Goal: Browse casually

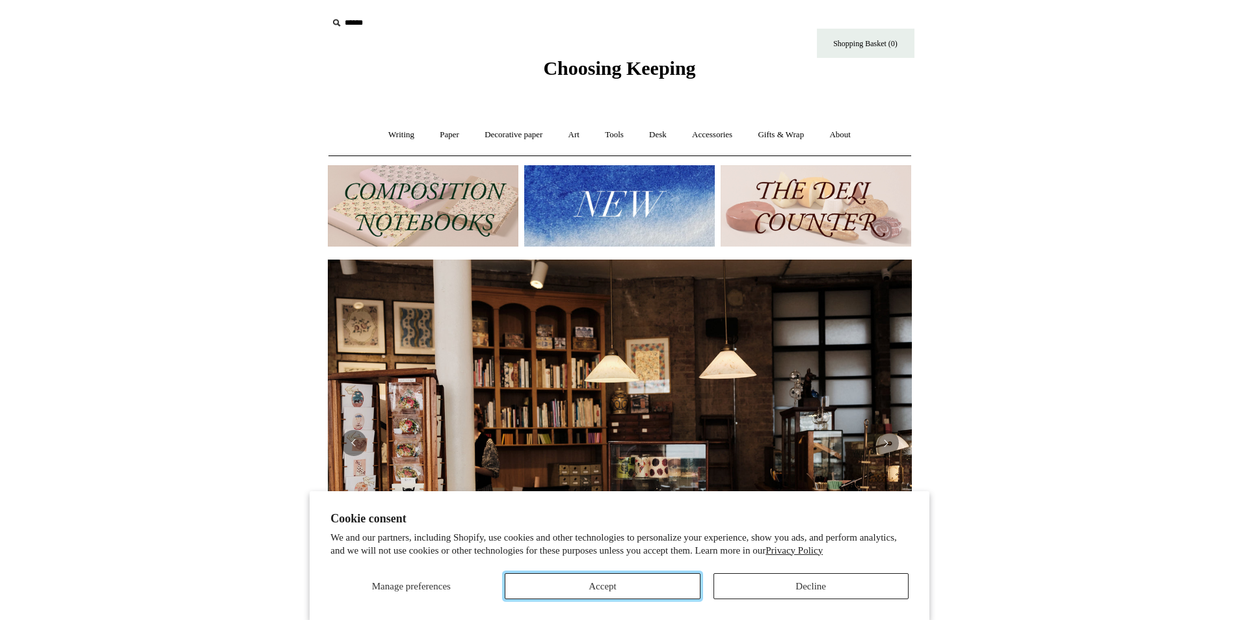
click at [628, 590] on button "Accept" at bounding box center [602, 586] width 195 height 26
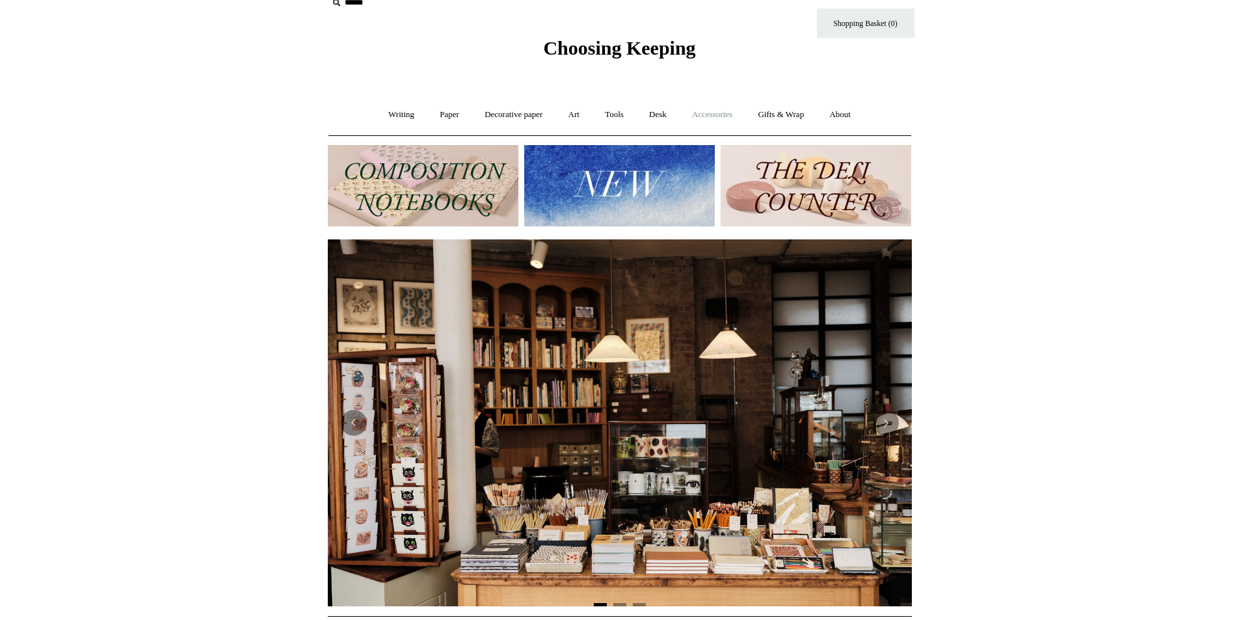
click at [711, 116] on link "Accessories +" at bounding box center [712, 115] width 64 height 34
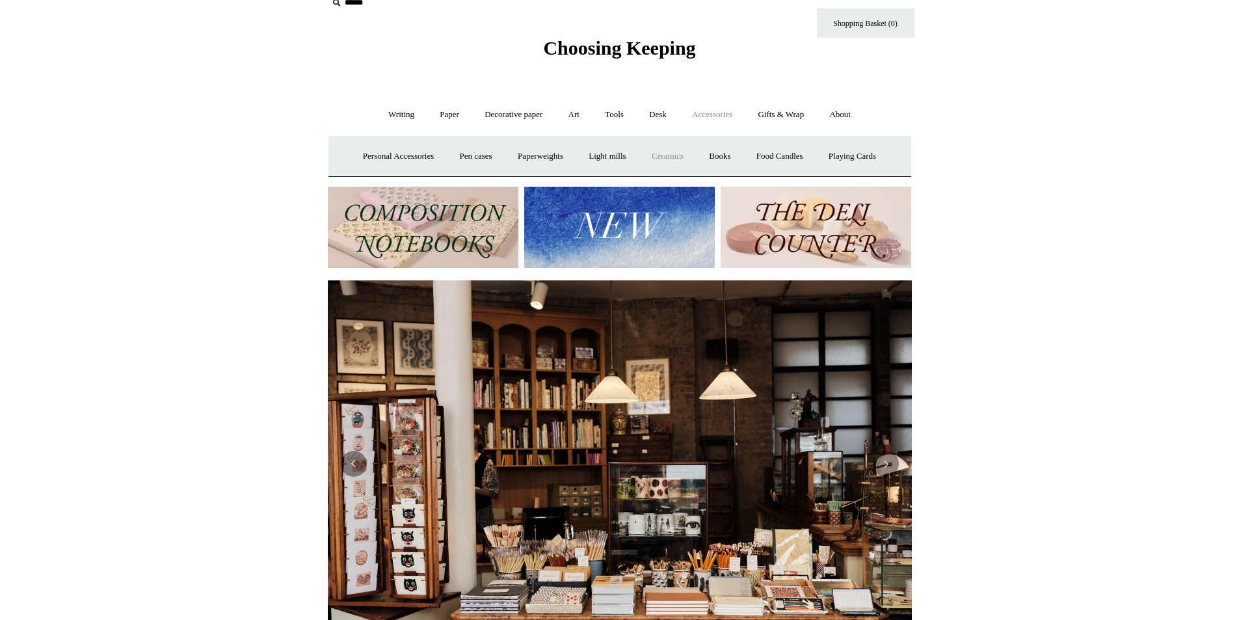
click at [682, 152] on link "Ceramics +" at bounding box center [667, 156] width 55 height 34
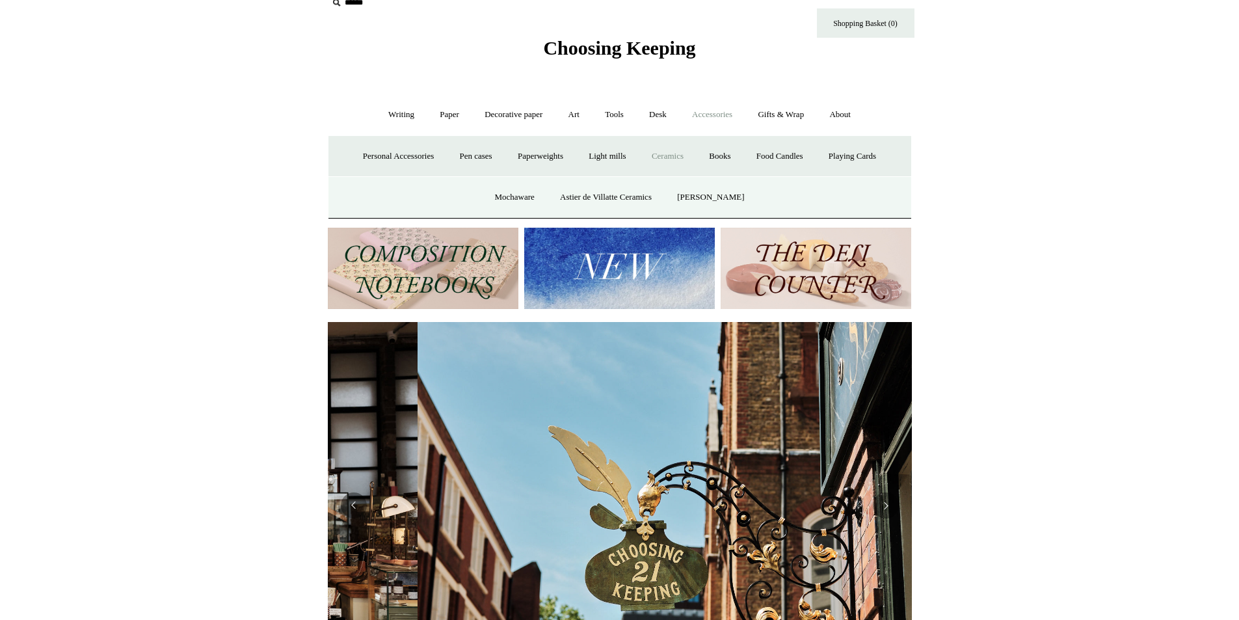
scroll to position [0, 584]
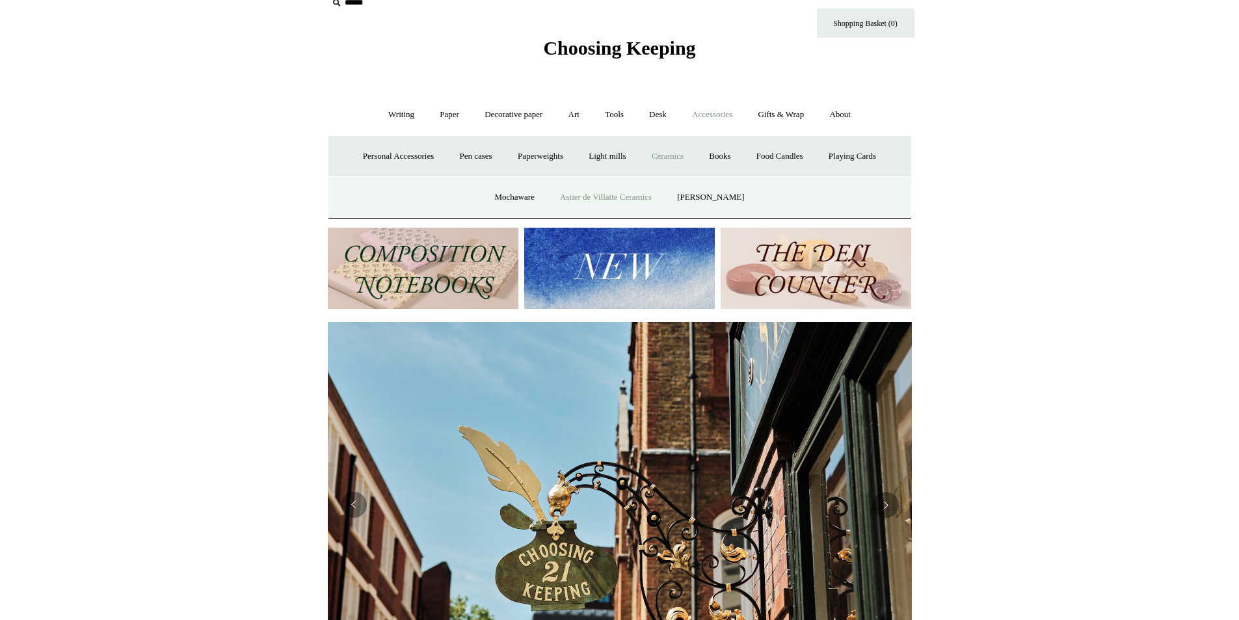
click at [655, 194] on link "Astier de Villatte Ceramics" at bounding box center [605, 197] width 115 height 34
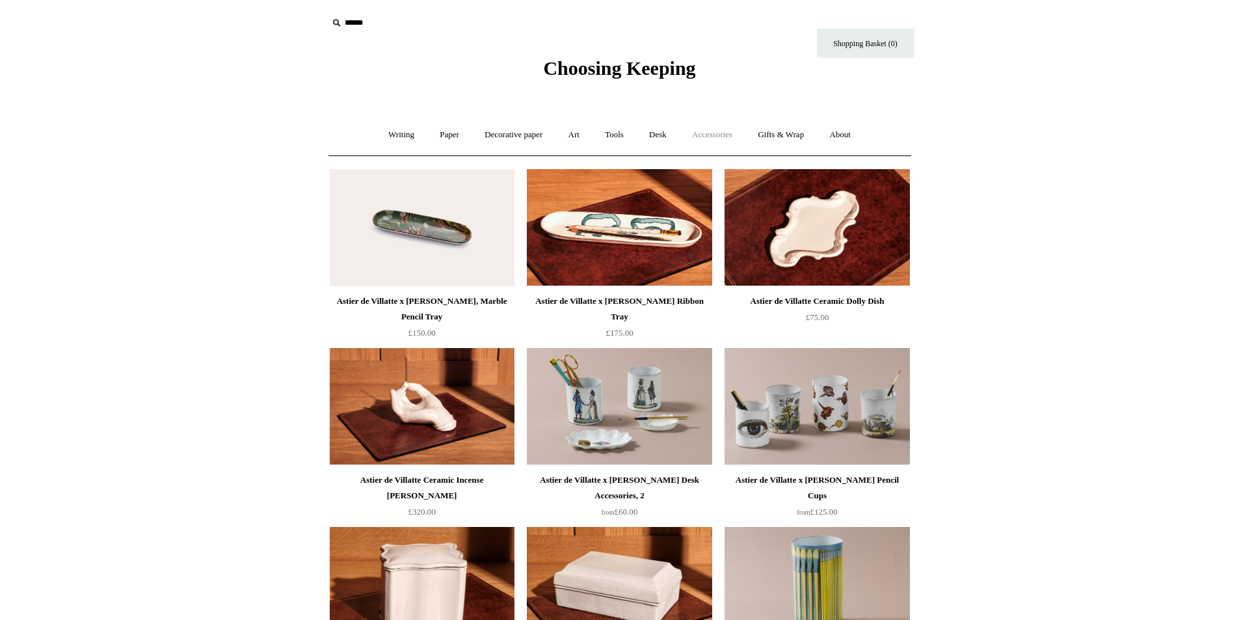
click at [709, 121] on link "Accessories +" at bounding box center [712, 135] width 64 height 34
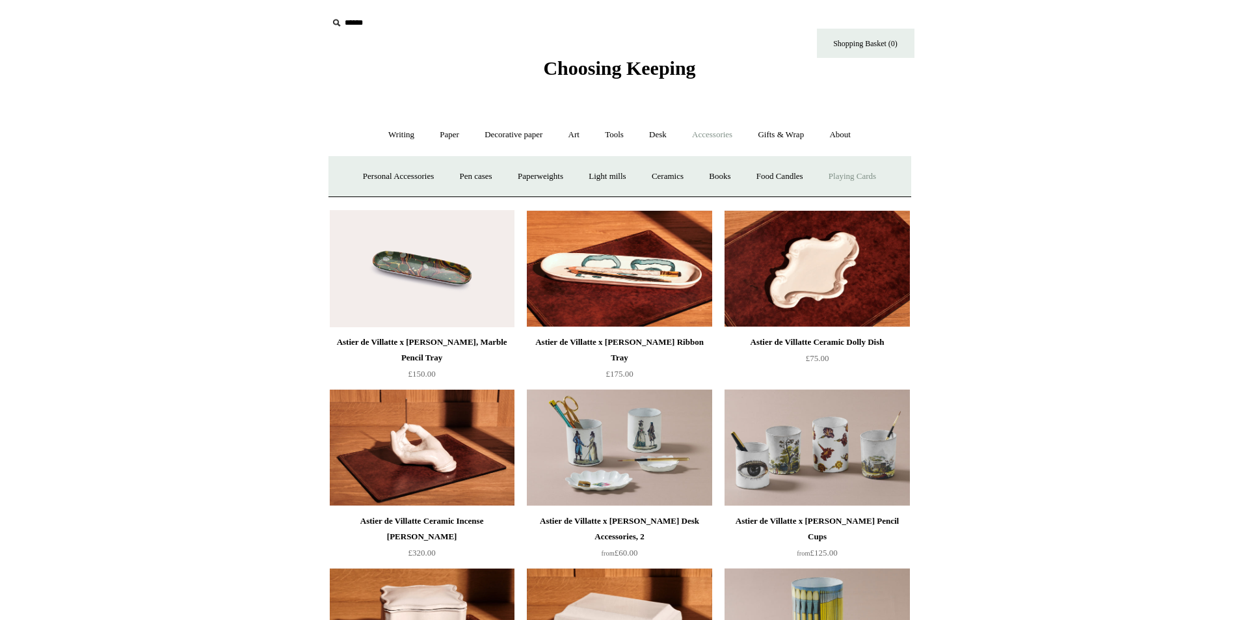
click at [862, 176] on link "Playing Cards" at bounding box center [852, 176] width 71 height 34
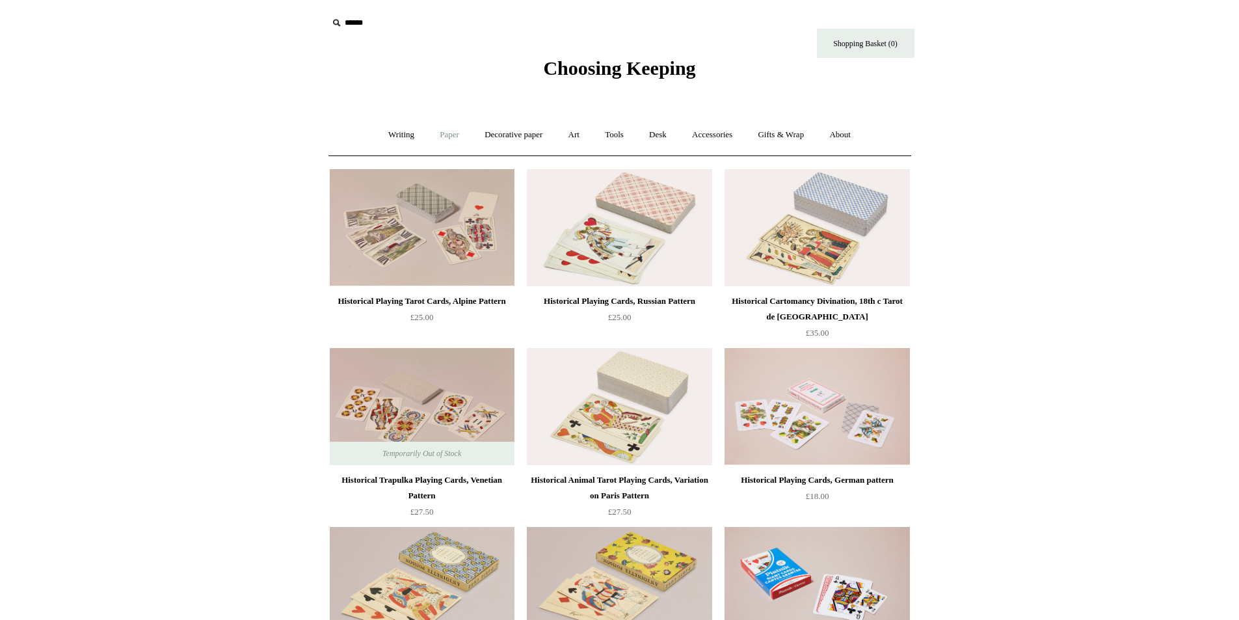
click at [460, 129] on link "Paper +" at bounding box center [449, 135] width 43 height 34
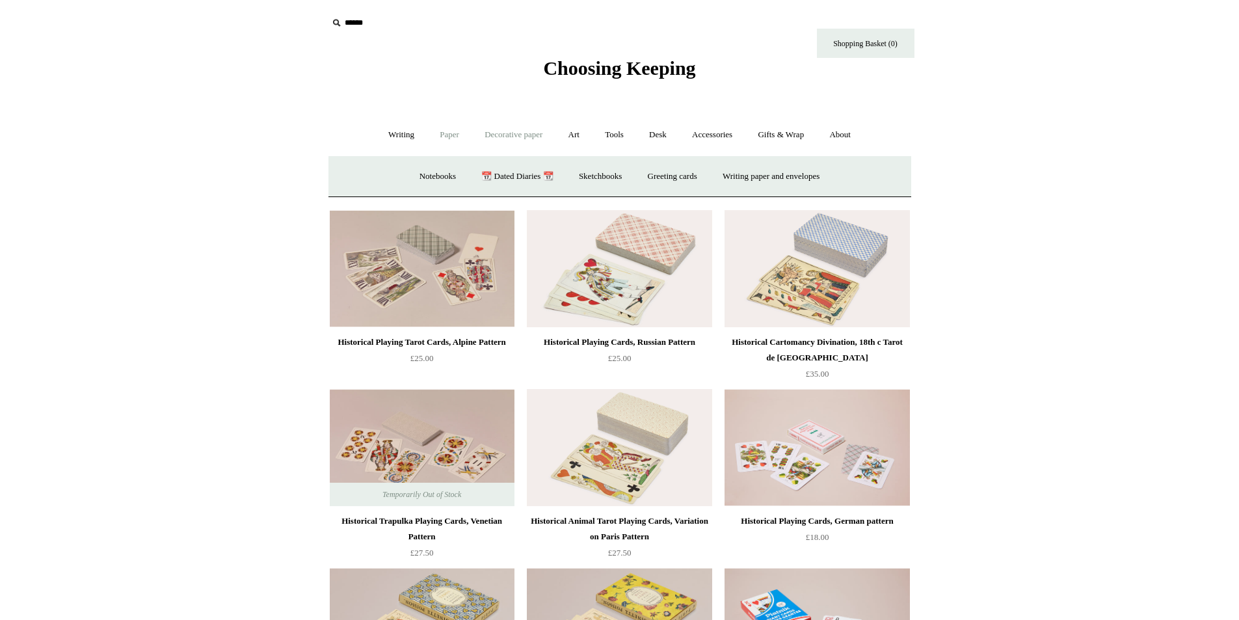
click at [510, 137] on link "Decorative paper +" at bounding box center [513, 135] width 81 height 34
click at [407, 137] on link "Writing +" at bounding box center [400, 135] width 49 height 34
click at [393, 177] on link "Pens by brand +" at bounding box center [388, 176] width 72 height 34
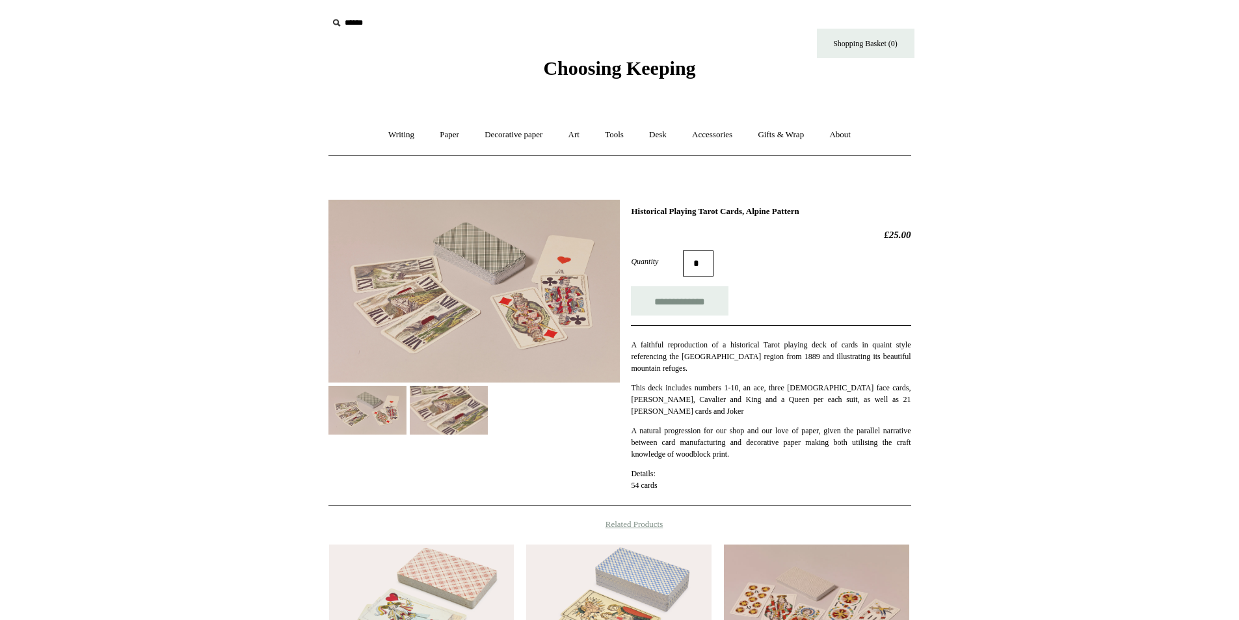
click at [451, 423] on img at bounding box center [449, 410] width 78 height 49
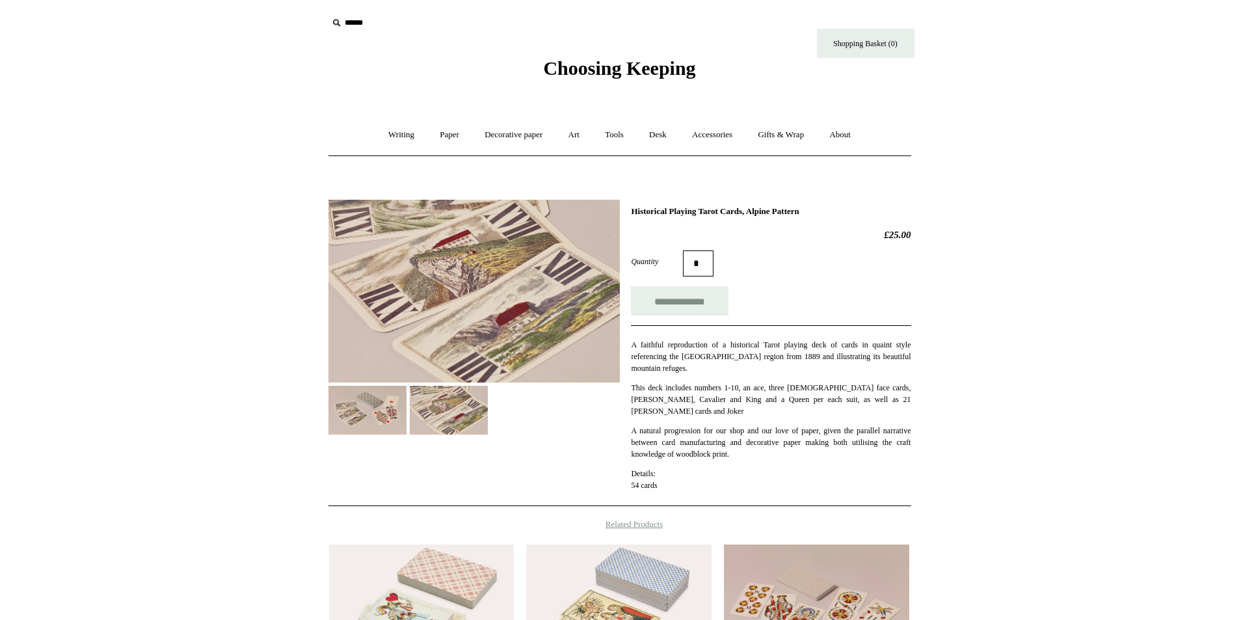
click at [367, 412] on img at bounding box center [367, 410] width 78 height 49
